Goal: Transaction & Acquisition: Purchase product/service

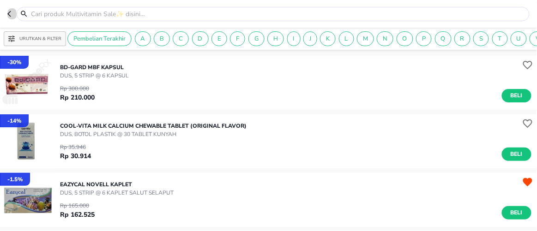
click at [11, 14] on icon "button" at bounding box center [10, 13] width 7 height 7
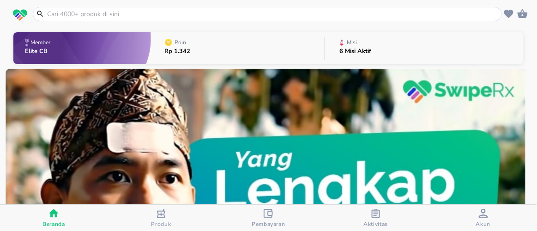
click at [79, 12] on input "text" at bounding box center [273, 14] width 454 height 10
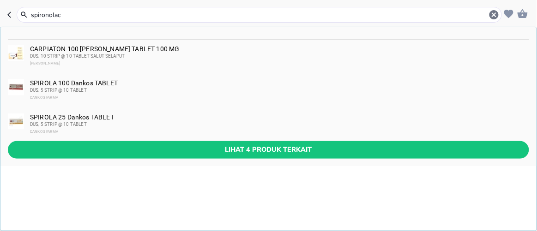
type input "spironolac"
click at [134, 51] on div "CARPIATON 100 [PERSON_NAME] TABLET 100 MG DUS, 10 STRIP @ 10 TABLET SALUT SELAP…" at bounding box center [279, 56] width 499 height 22
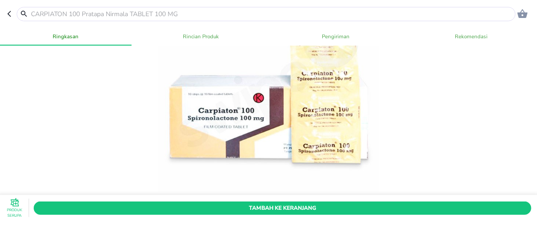
scroll to position [73, 0]
